Goal: Navigation & Orientation: Find specific page/section

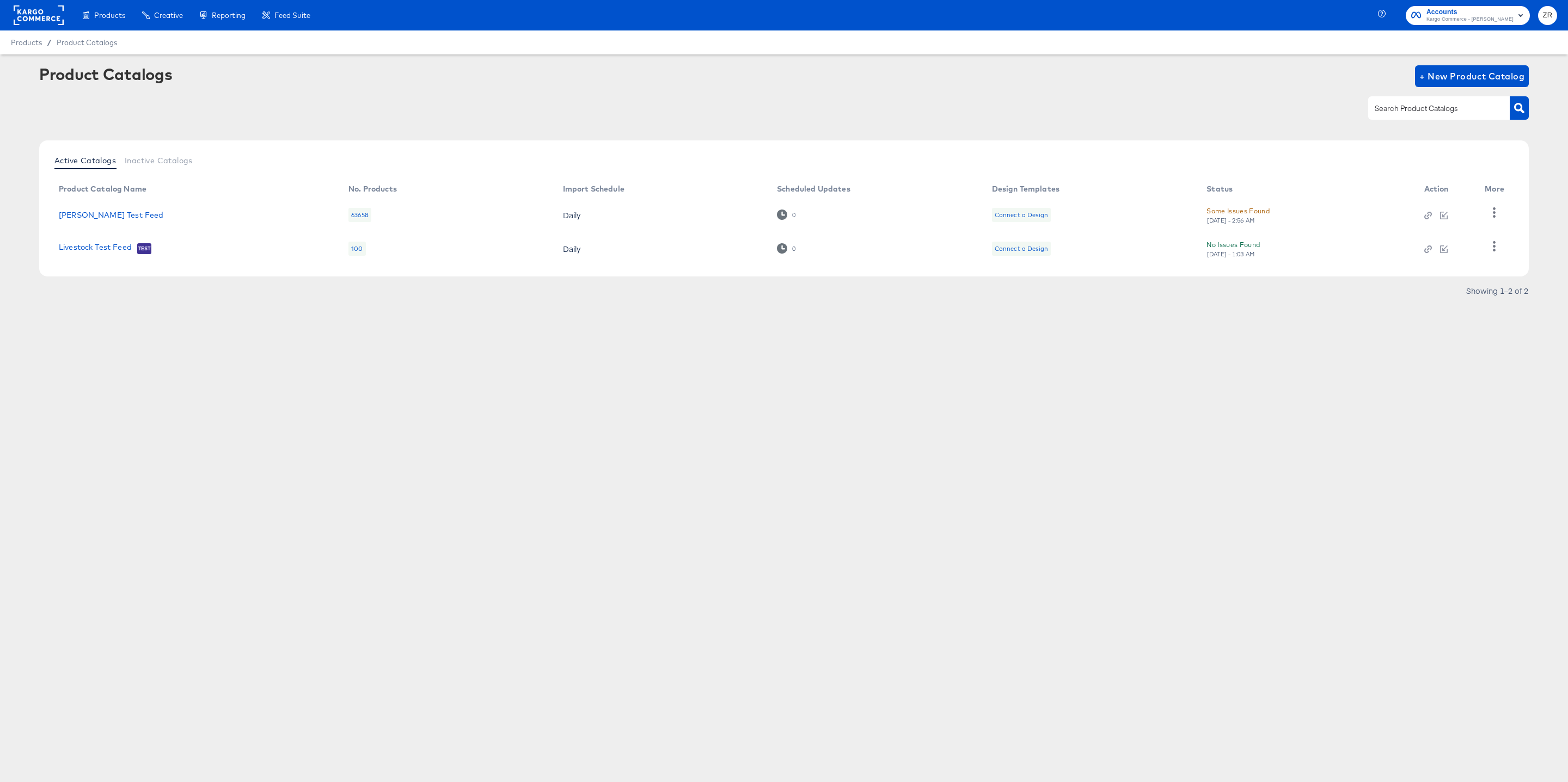
click at [1546, 11] on span "ZR" at bounding box center [1547, 15] width 10 height 12
click at [1491, 107] on link "Internal Dashboard" at bounding box center [1488, 108] width 83 height 19
click at [1475, 83] on link "Advice and Answers" at bounding box center [1489, 87] width 83 height 19
